Goal: Complete application form

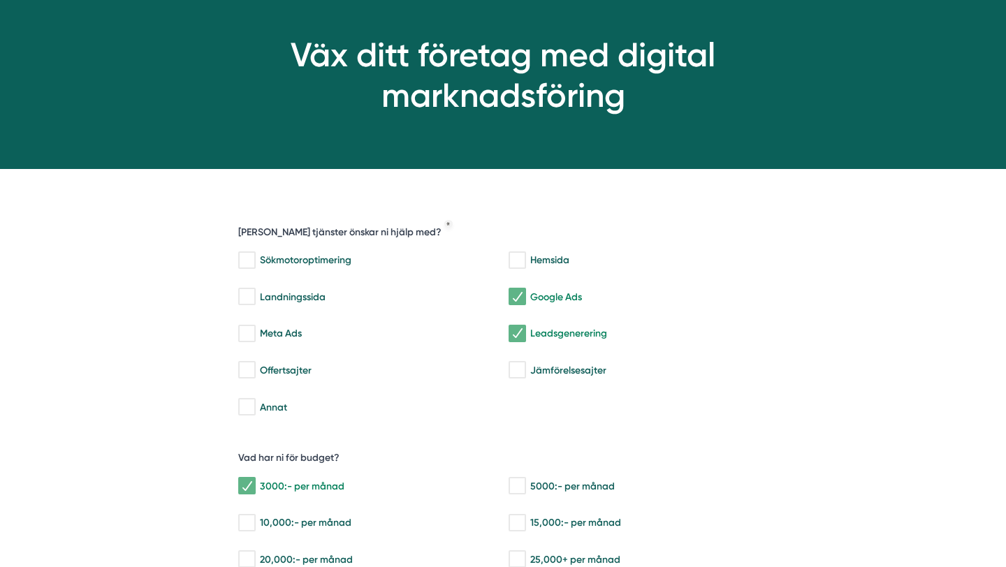
scroll to position [135, 0]
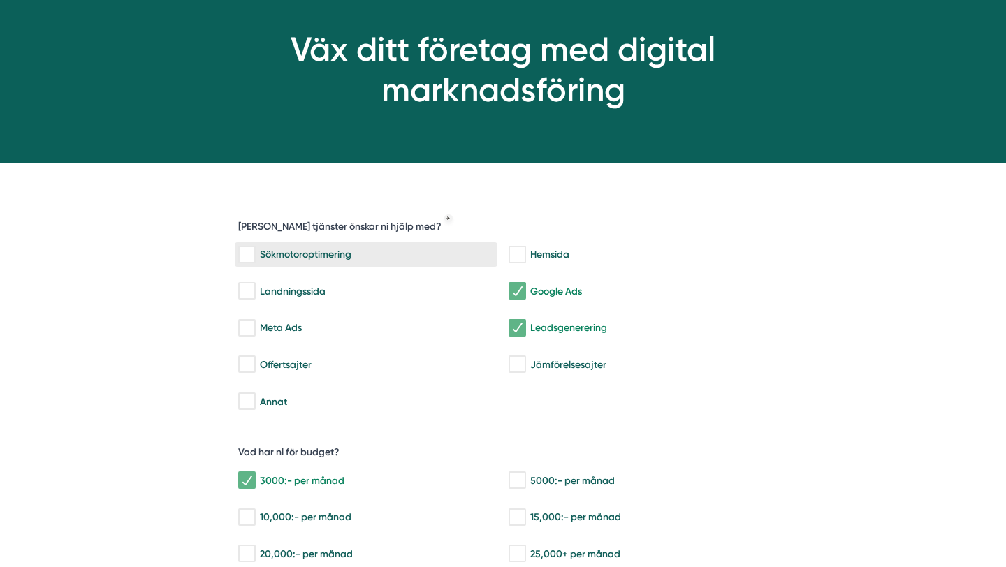
click at [241, 252] on input "Sökmotoroptimering" at bounding box center [246, 255] width 16 height 14
checkbox input "true"
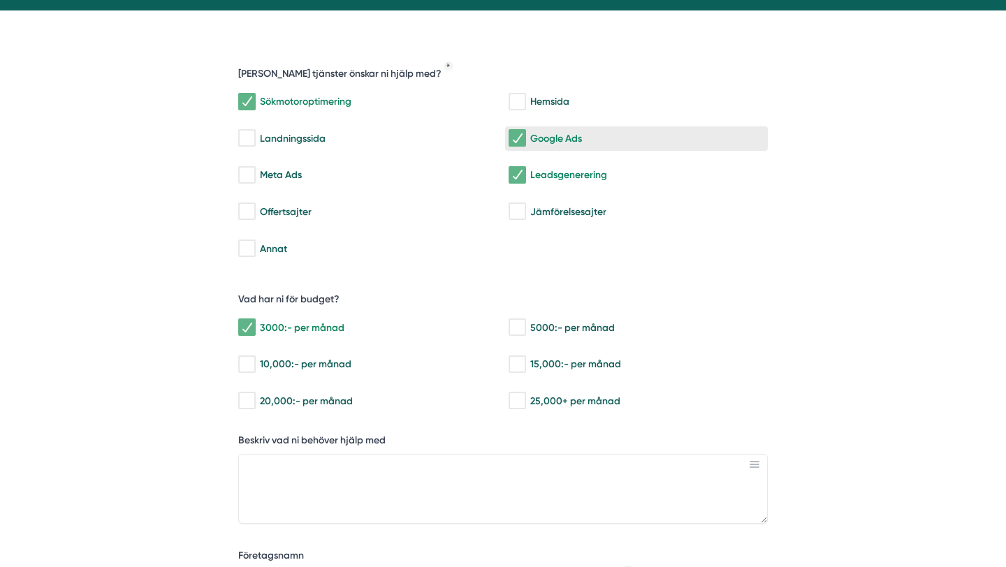
scroll to position [292, 0]
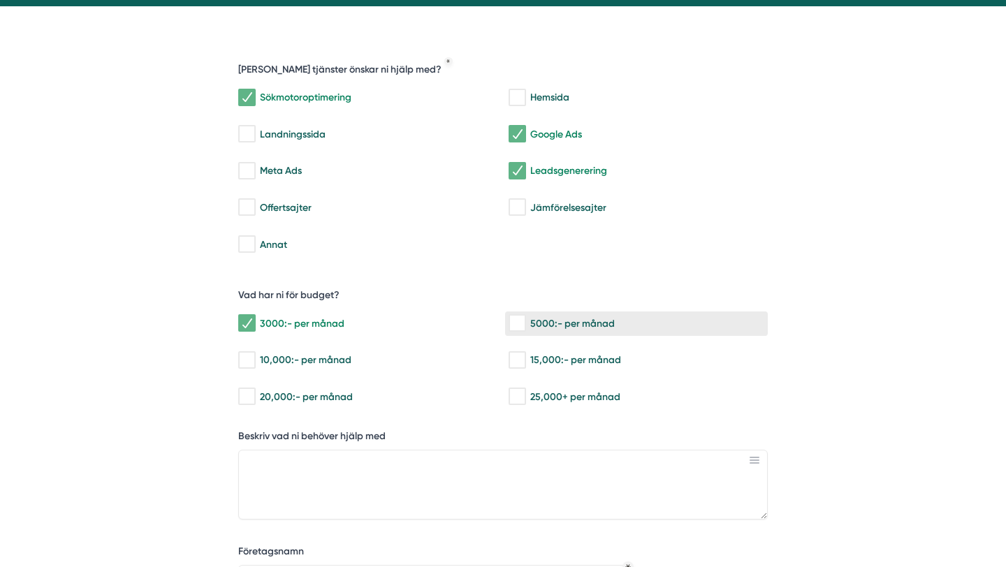
click at [526, 317] on div "5000:- per månad" at bounding box center [637, 324] width 256 height 14
click at [525, 317] on input "5000:- per månad" at bounding box center [517, 324] width 16 height 14
checkbox input "true"
click at [407, 477] on textarea "Beskriv vad ni behöver hjälp med" at bounding box center [503, 485] width 530 height 70
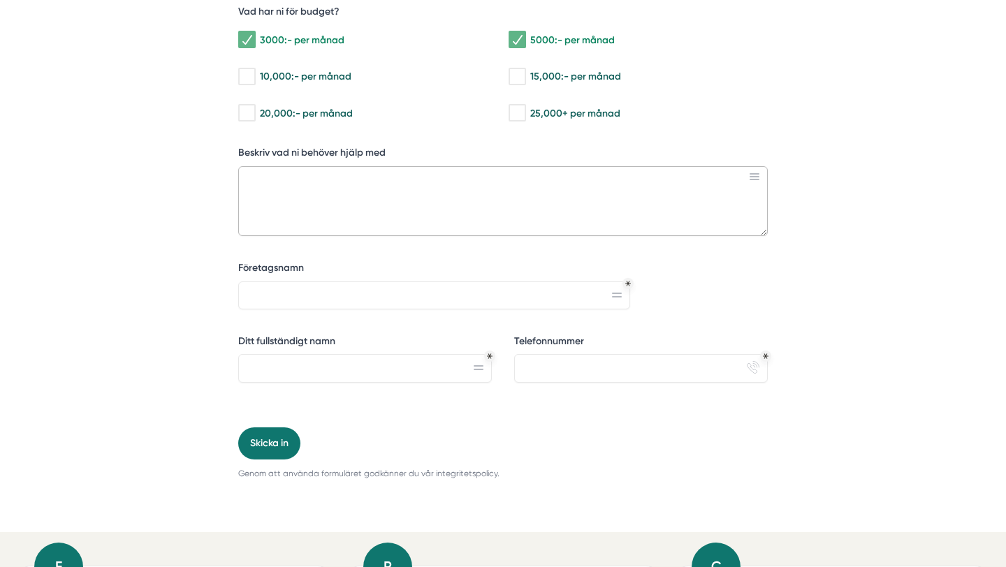
scroll to position [544, 0]
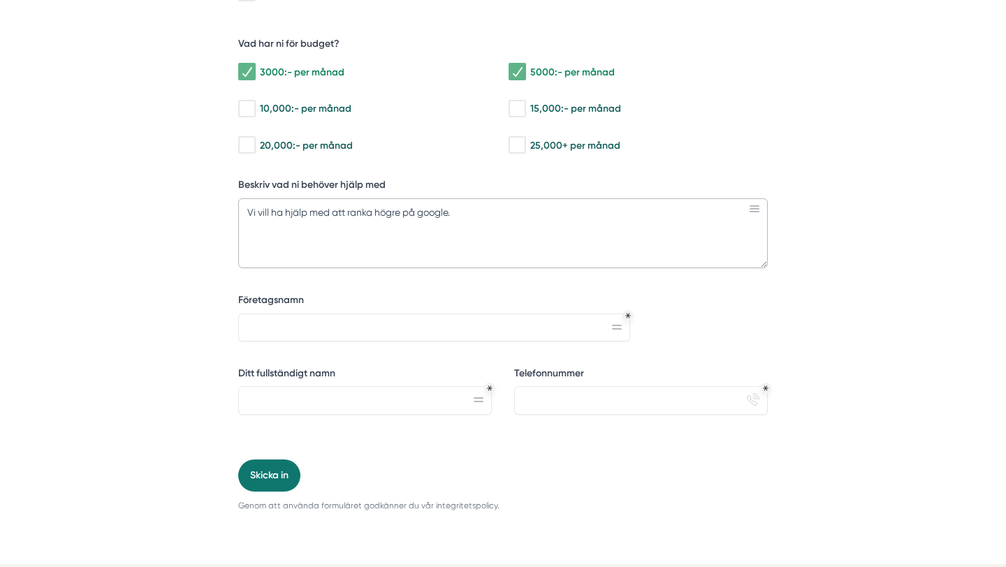
type textarea "Vi vill ha hjälp med att ranka högre på google."
click at [358, 315] on input "Företagsnamn" at bounding box center [434, 328] width 392 height 28
type input "Nexus Ab"
click at [317, 388] on input "Ditt fullständigt namn" at bounding box center [365, 400] width 254 height 28
type input "[PERSON_NAME]"
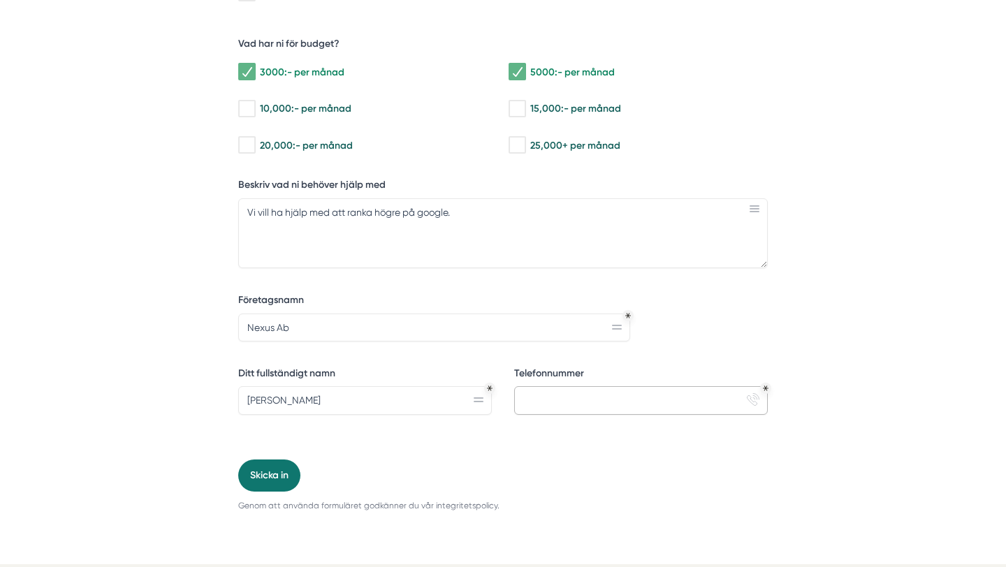
click at [592, 402] on input "Telefonnummer" at bounding box center [641, 400] width 254 height 28
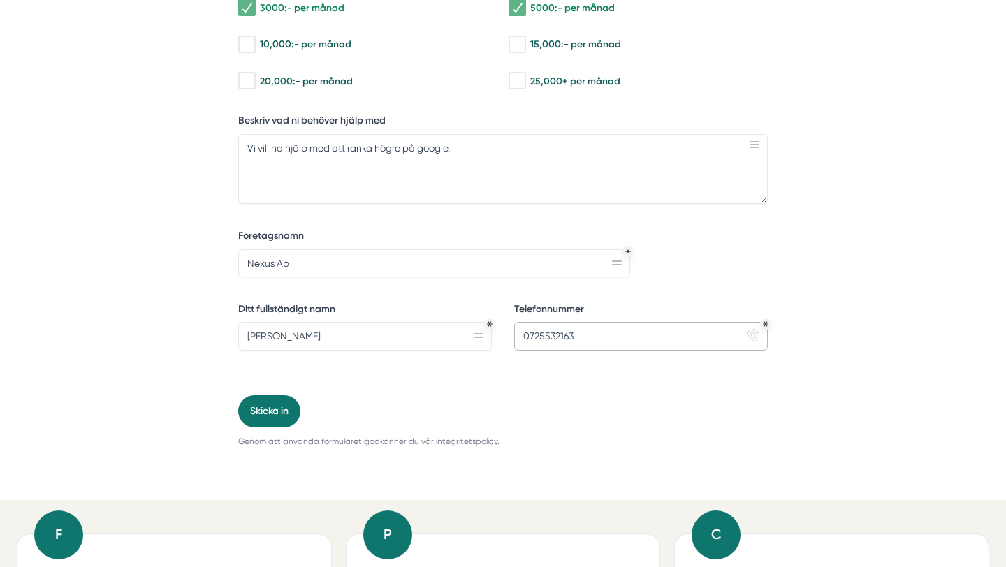
scroll to position [612, 0]
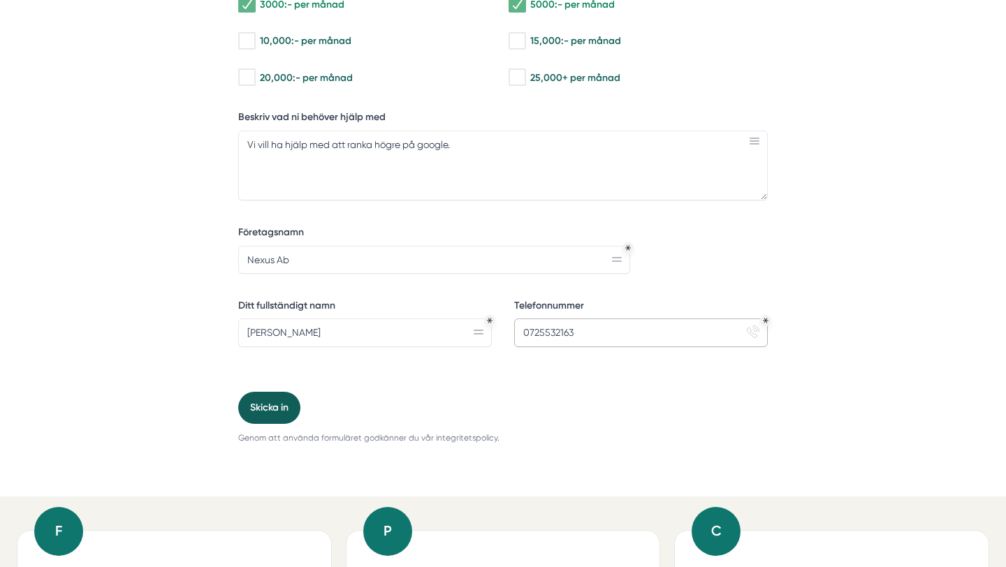
type input "0725532163"
click at [274, 413] on button "Skicka in" at bounding box center [269, 408] width 62 height 32
drag, startPoint x: 462, startPoint y: 145, endPoint x: 201, endPoint y: 145, distance: 260.7
click at [201, 145] on div "933a79ab-30c6-4b16-a2e0-13fe1b2b8035 Vilka tjänster önskar ni hjälp med? Sökmot…" at bounding box center [503, 92] width 685 height 810
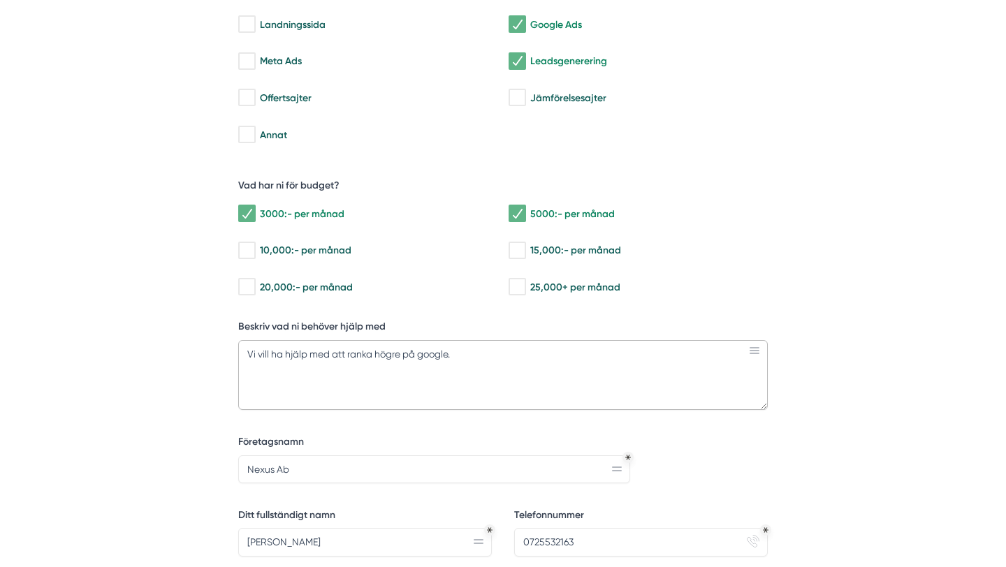
scroll to position [0, 0]
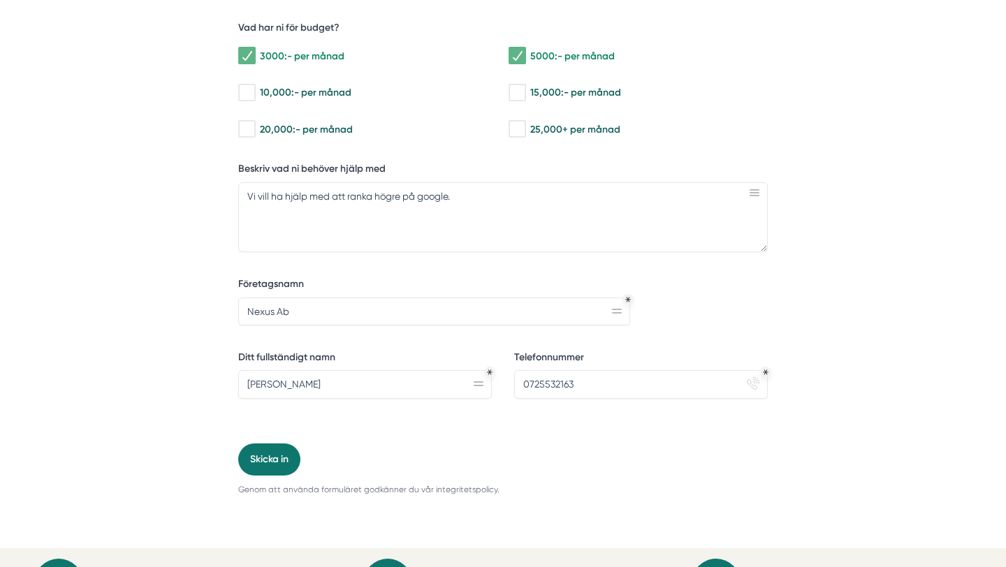
scroll to position [573, 0]
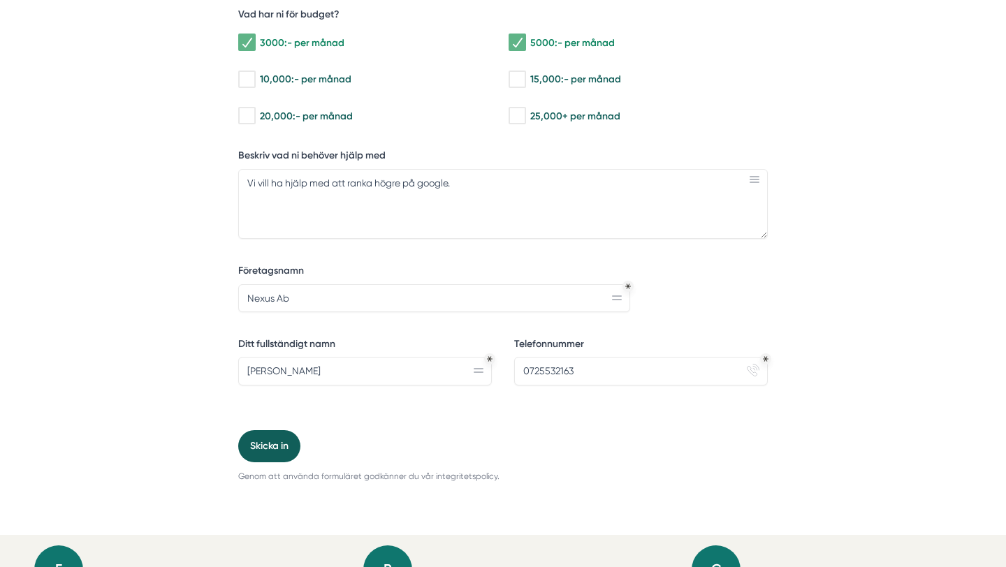
click at [278, 433] on button "Skicka in" at bounding box center [269, 447] width 62 height 32
